Goal: Transaction & Acquisition: Purchase product/service

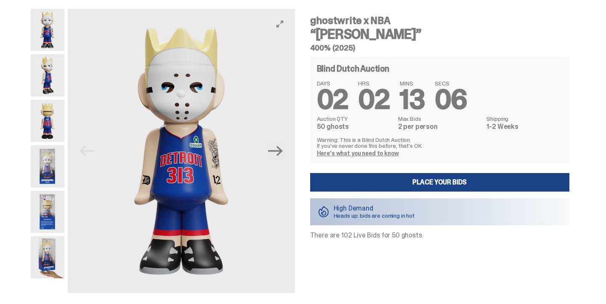
scroll to position [24, 0]
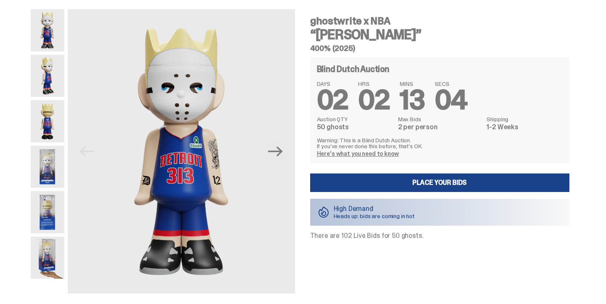
click at [46, 63] on img at bounding box center [48, 76] width 34 height 42
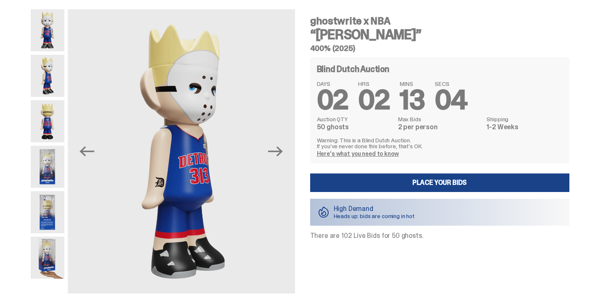
click at [51, 30] on img at bounding box center [48, 30] width 34 height 42
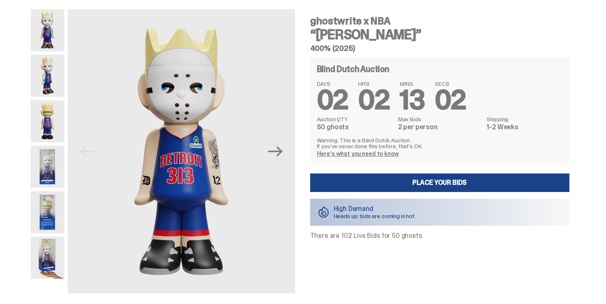
click at [55, 117] on img at bounding box center [48, 121] width 34 height 42
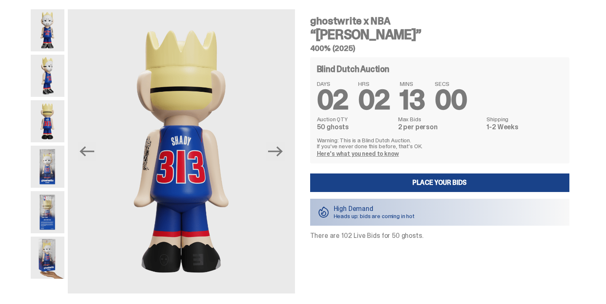
click at [51, 160] on img at bounding box center [48, 167] width 34 height 42
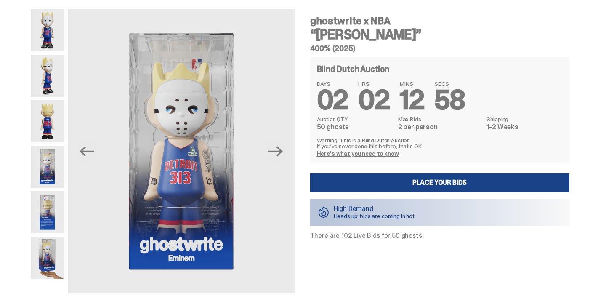
click at [52, 199] on img at bounding box center [48, 212] width 34 height 42
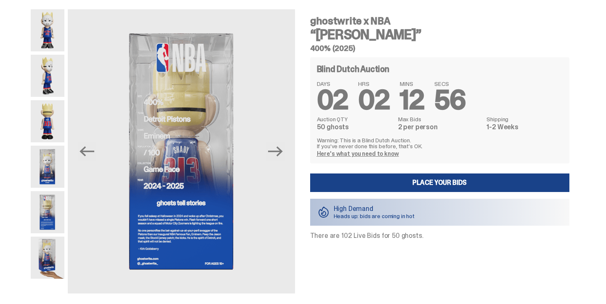
click at [50, 241] on img at bounding box center [48, 257] width 34 height 42
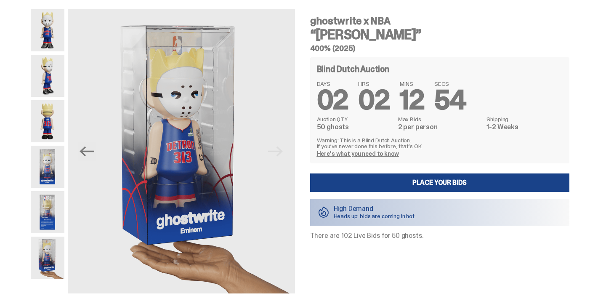
click at [64, 37] on img at bounding box center [48, 30] width 34 height 42
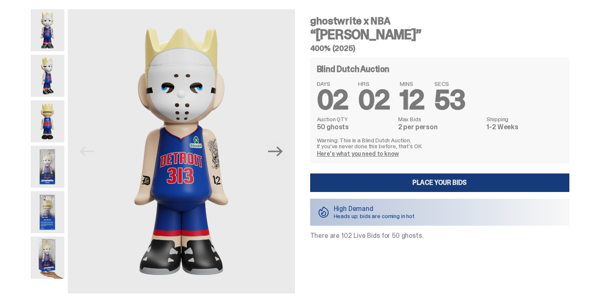
click at [405, 183] on link "Place your Bids" at bounding box center [439, 182] width 259 height 19
